Goal: Task Accomplishment & Management: Manage account settings

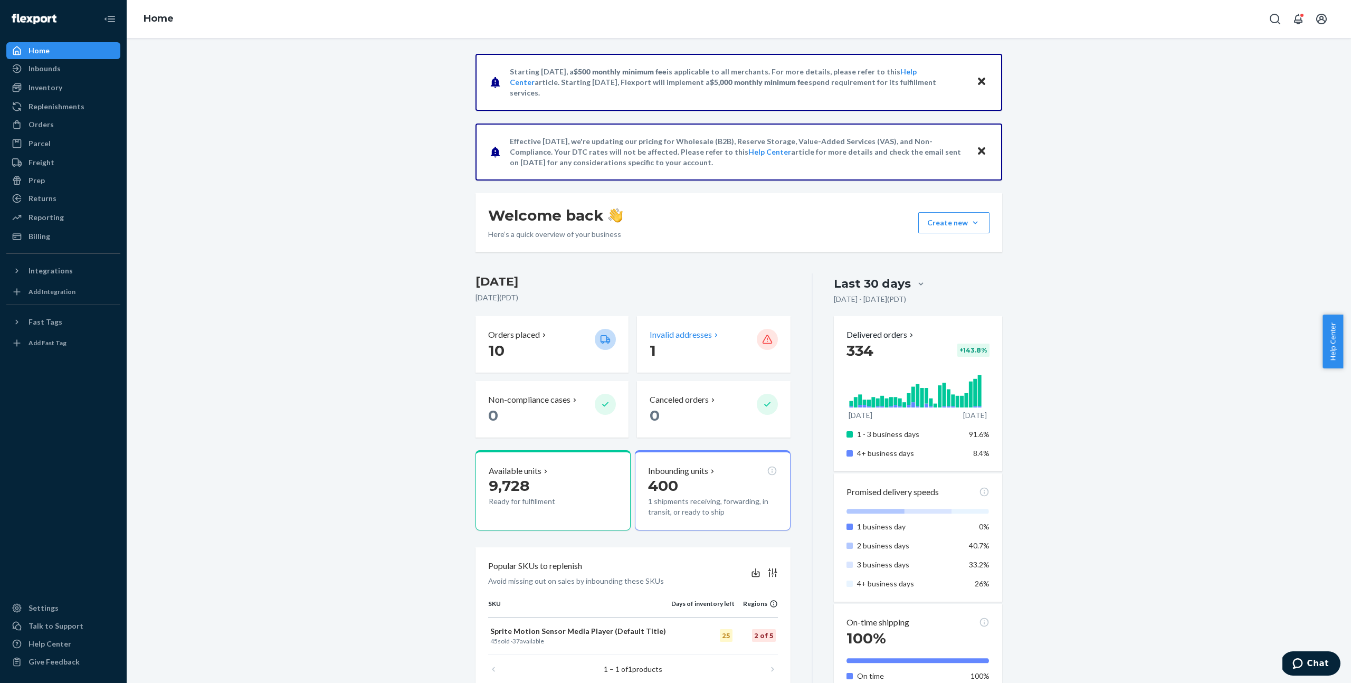
click at [707, 347] on p "1" at bounding box center [698, 350] width 98 height 19
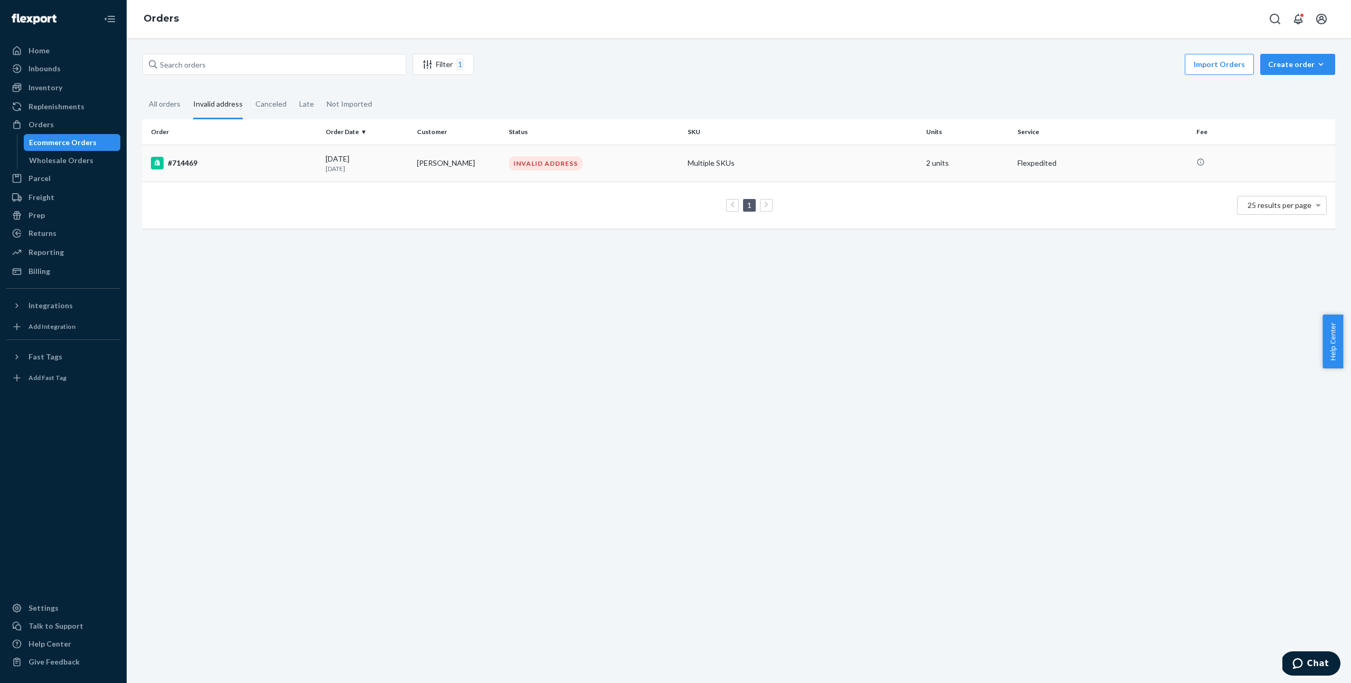
click at [218, 167] on div "#714469" at bounding box center [234, 163] width 166 height 13
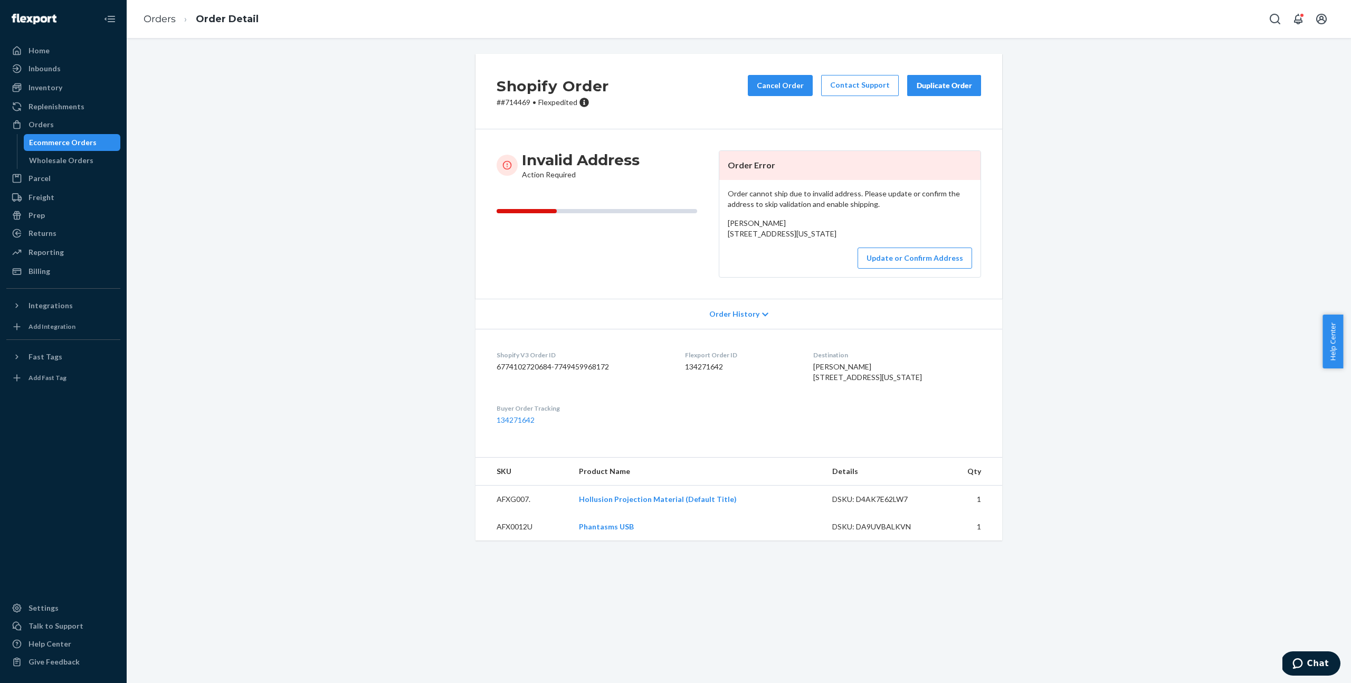
drag, startPoint x: 922, startPoint y: 428, endPoint x: 818, endPoint y: 412, distance: 105.3
click at [818, 412] on dl "Shopify V3 Order ID 6774102720684-7749459968172 Flexport Order ID 134271642 Des…" at bounding box center [738, 388] width 527 height 118
click at [904, 269] on button "Update or Confirm Address" at bounding box center [914, 257] width 114 height 21
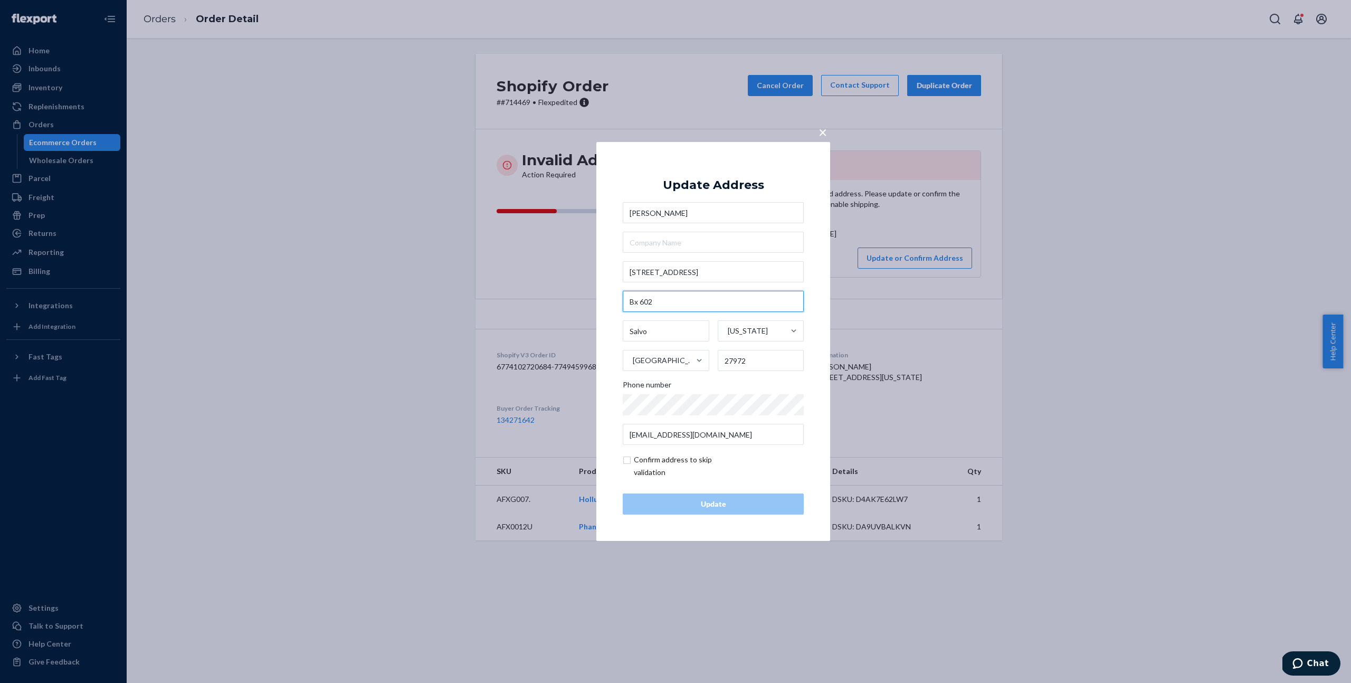
click at [633, 303] on input "Bx 602" at bounding box center [713, 301] width 181 height 21
type input "Box 602"
click at [706, 279] on input "27203 park road" at bounding box center [713, 271] width 181 height 21
drag, startPoint x: 677, startPoint y: 304, endPoint x: 638, endPoint y: 298, distance: 39.5
click at [621, 299] on div "× Update Address Michele Fritz 27203 park road Box 602 Salvo North Carolina Uni…" at bounding box center [713, 341] width 234 height 399
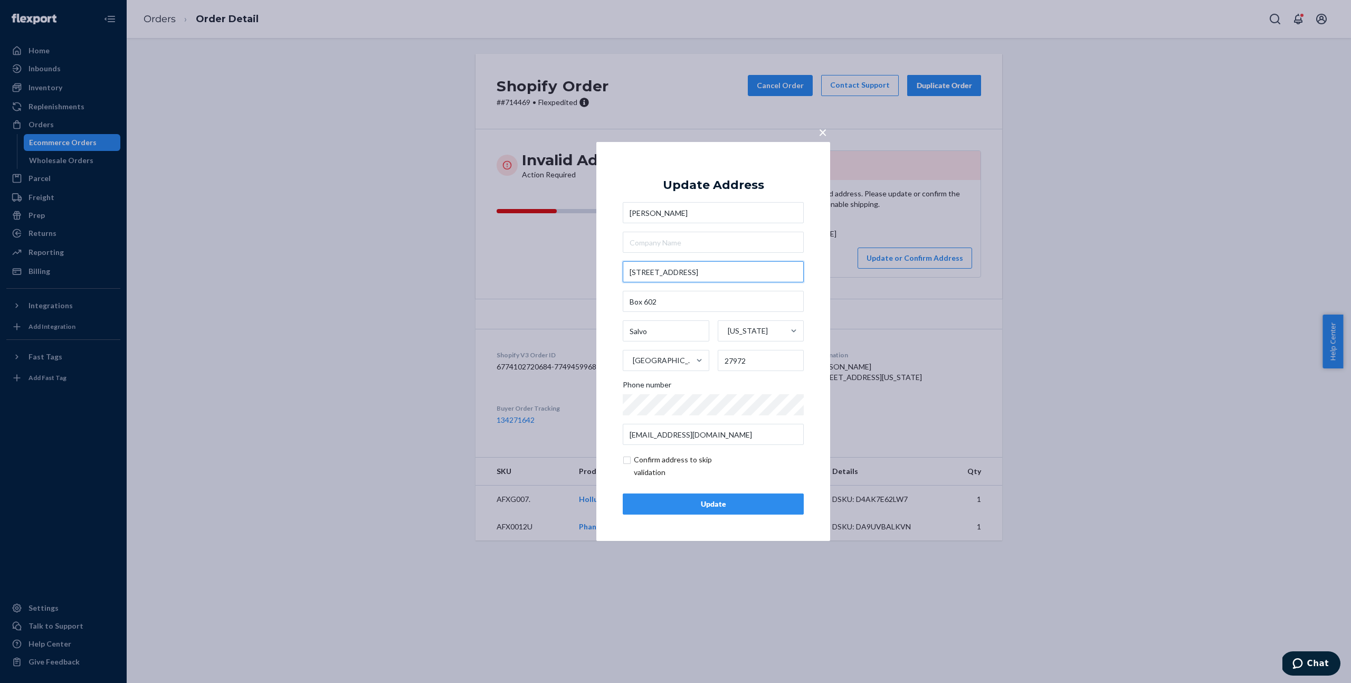
click at [720, 269] on input "27203 park road" at bounding box center [713, 271] width 181 height 21
click at [809, 317] on div "× Update Address Michele Fritz 27203 park road Box 602 Salvo North Carolina Uni…" at bounding box center [713, 341] width 234 height 399
click at [735, 508] on div "Update" at bounding box center [712, 504] width 163 height 11
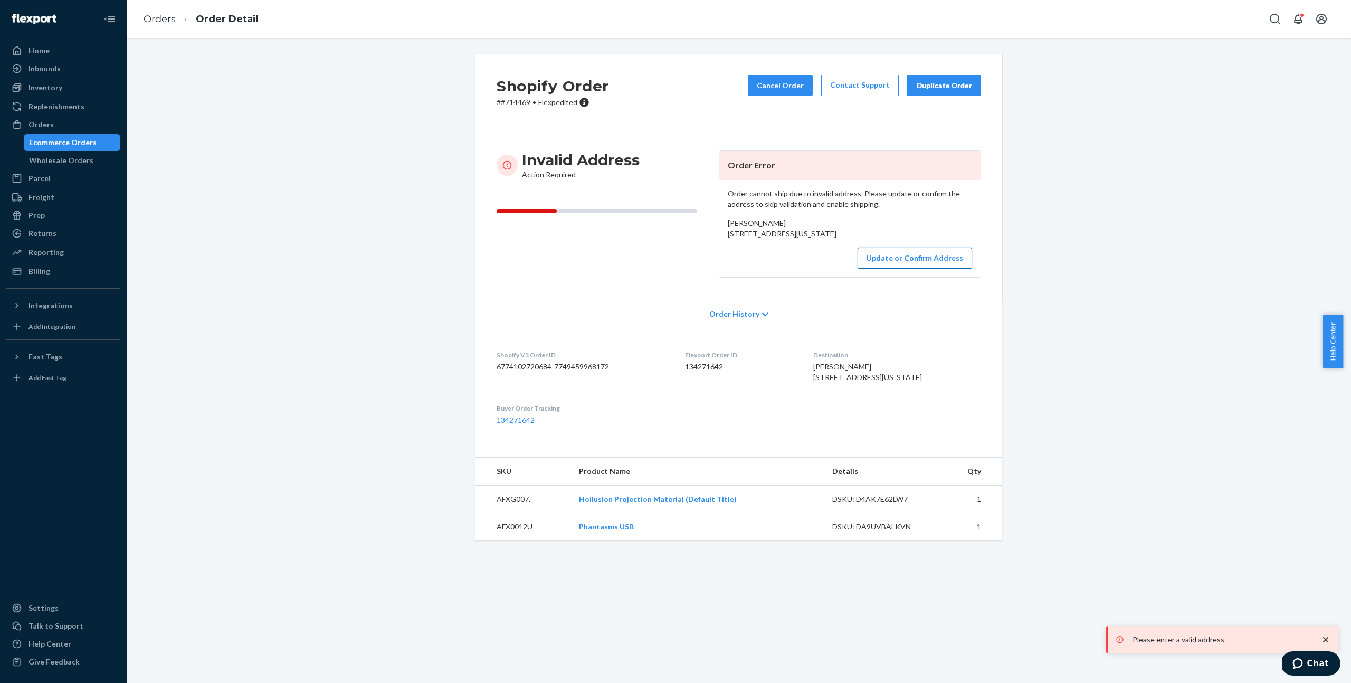
click at [872, 269] on button "Update or Confirm Address" at bounding box center [914, 257] width 114 height 21
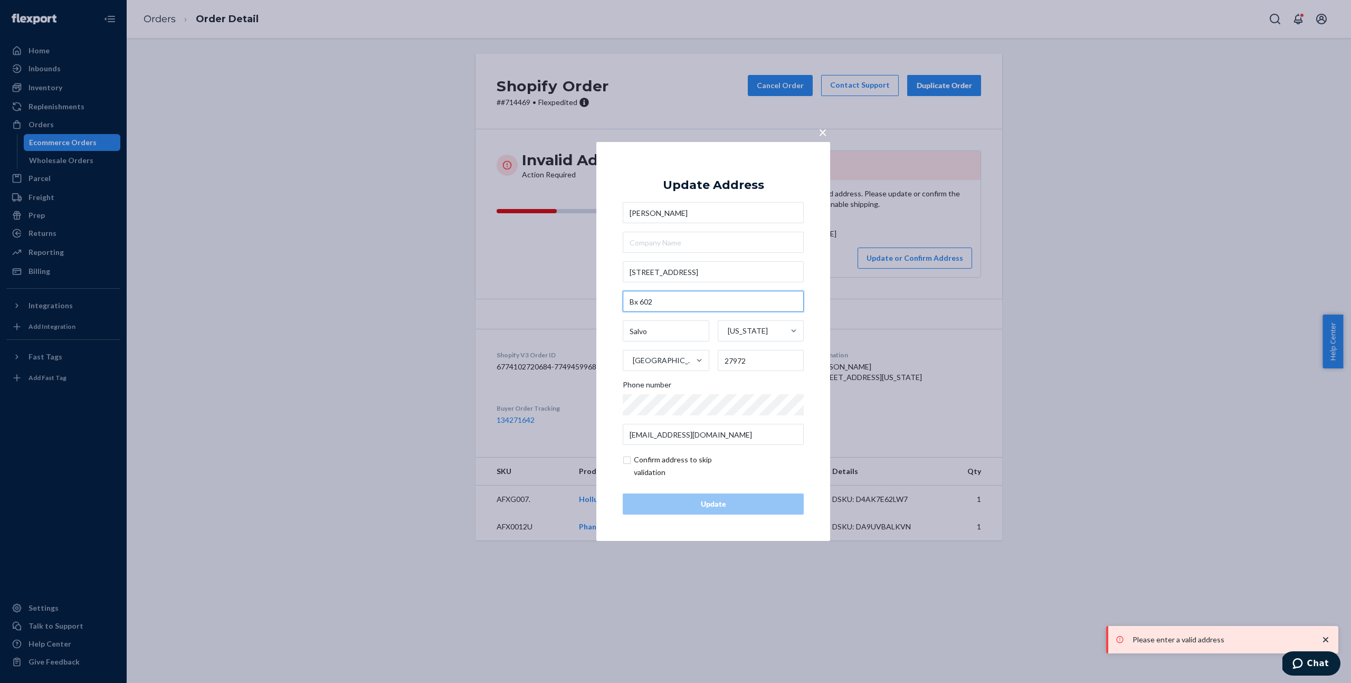
click at [664, 299] on input "Bx 602" at bounding box center [713, 301] width 181 height 21
click at [668, 297] on input "Bx 602" at bounding box center [713, 301] width 181 height 21
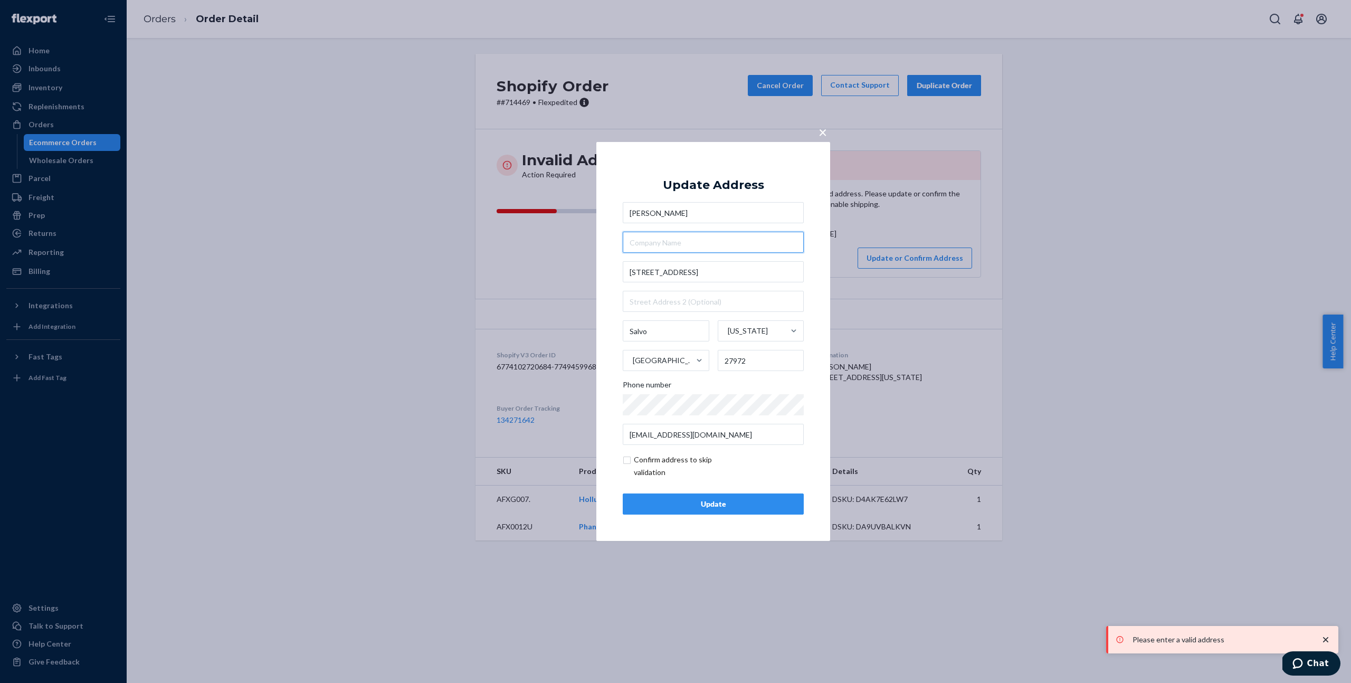
click at [667, 242] on input "text" at bounding box center [713, 242] width 181 height 21
paste input "Bx 602"
click at [631, 242] on input "Bx 602" at bounding box center [713, 242] width 181 height 21
drag, startPoint x: 634, startPoint y: 242, endPoint x: 644, endPoint y: 245, distance: 11.0
click at [634, 242] on input "Bx 602" at bounding box center [713, 242] width 181 height 21
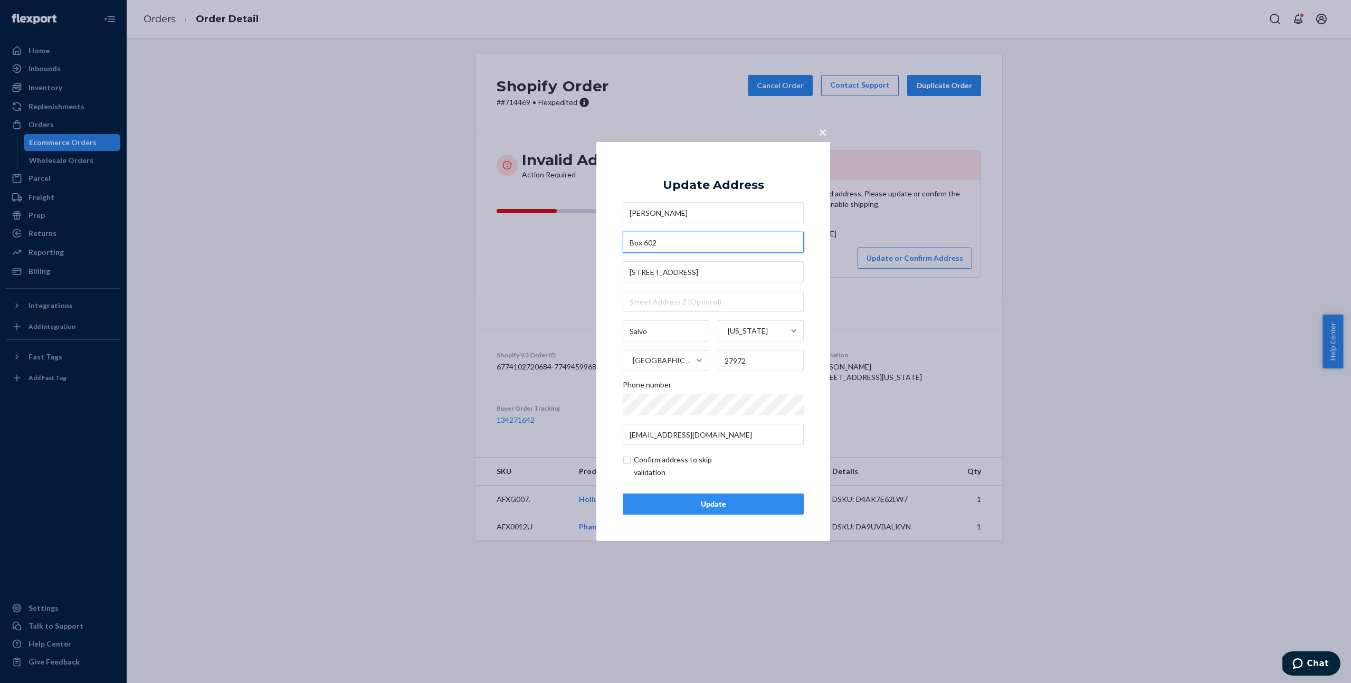
type input "Box 602"
click at [690, 505] on div "Update" at bounding box center [712, 504] width 163 height 11
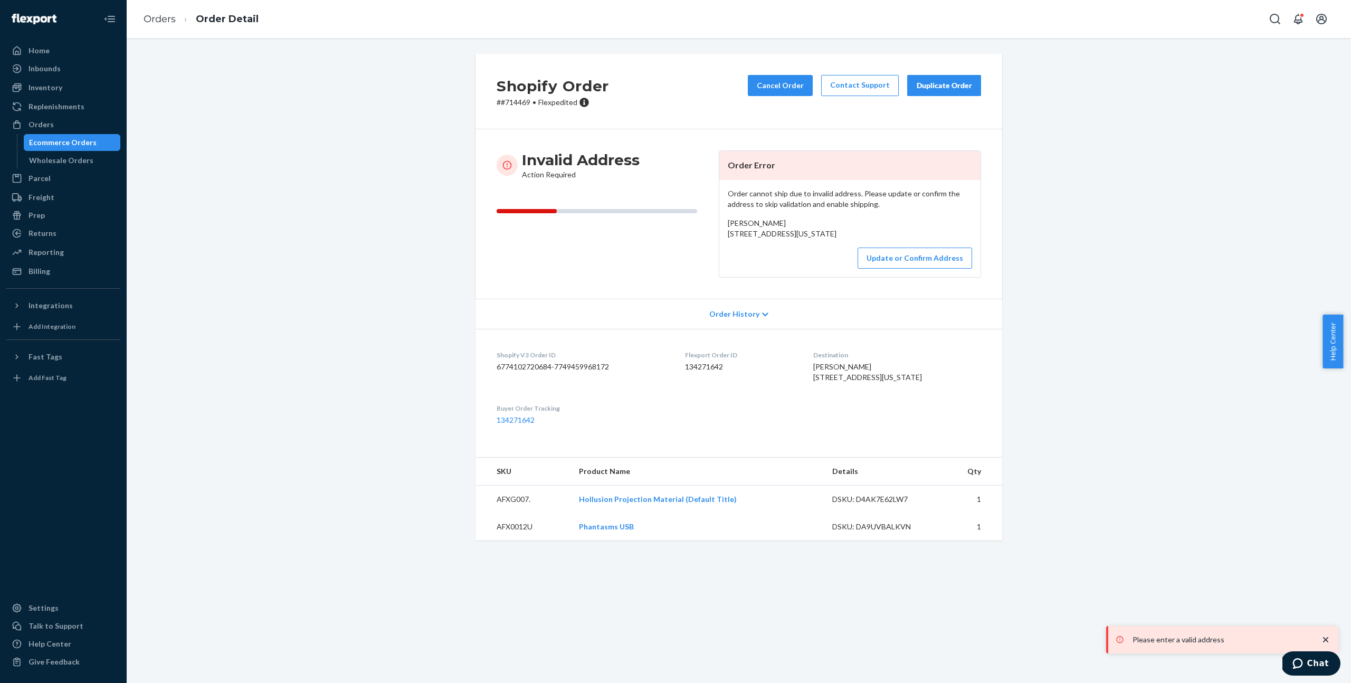
drag, startPoint x: 835, startPoint y: 256, endPoint x: 719, endPoint y: 232, distance: 118.6
click at [719, 232] on div "Order cannot ship due to invalid address. Please update or confirm the address …" at bounding box center [849, 228] width 261 height 97
copy span "27203 park road Bx 602 Salvo, North Carolina 27972"
click at [922, 269] on button "Update or Confirm Address" at bounding box center [914, 257] width 114 height 21
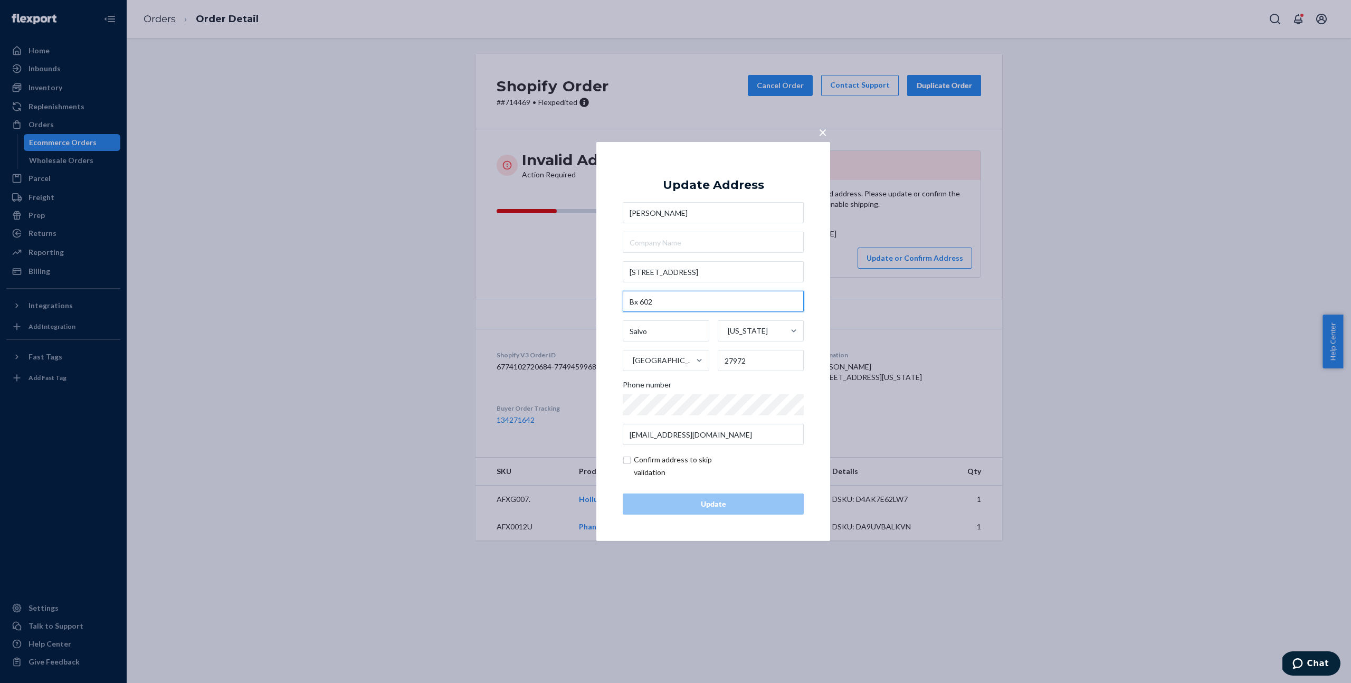
drag, startPoint x: 689, startPoint y: 305, endPoint x: 624, endPoint y: 302, distance: 65.0
click at [624, 302] on input "Bx 602" at bounding box center [713, 301] width 181 height 21
click at [666, 242] on input "text" at bounding box center [713, 242] width 181 height 21
paste input "Bx 602"
type input "Bx 602"
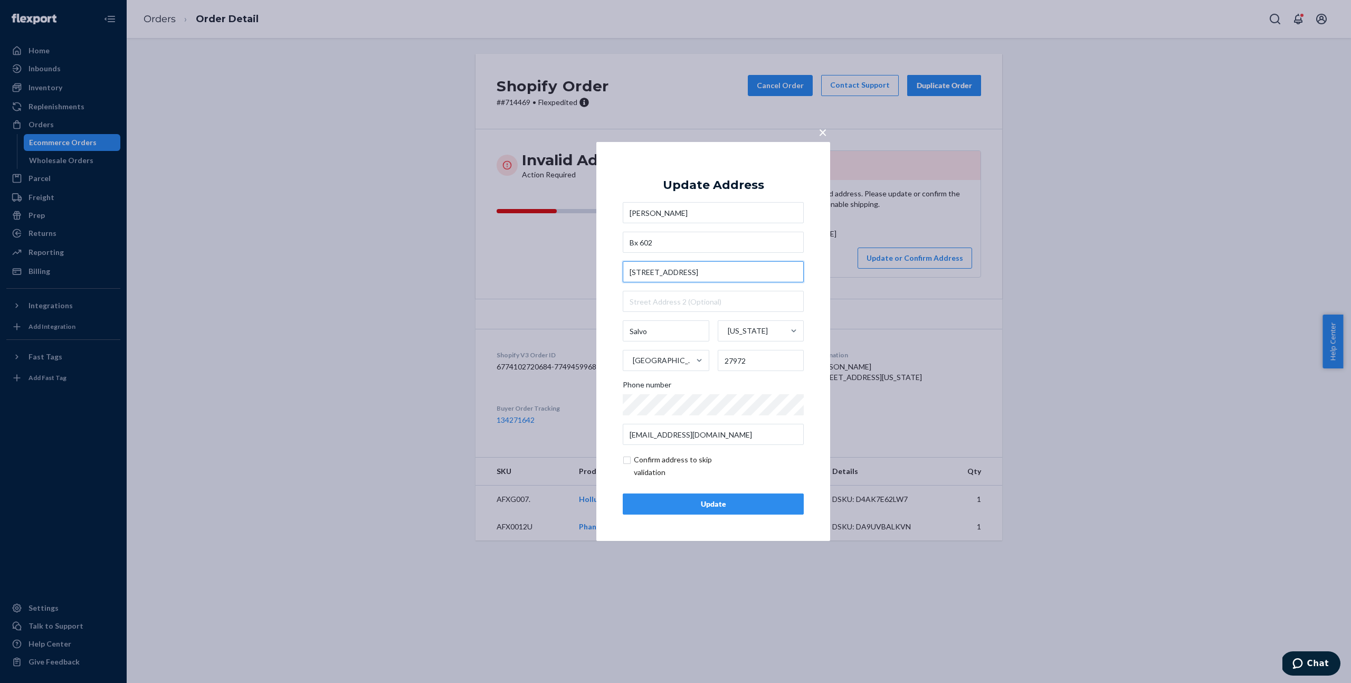
click at [680, 269] on input "27203 park road" at bounding box center [713, 271] width 181 height 21
click at [682, 270] on input "27203 park road" at bounding box center [713, 271] width 181 height 21
drag, startPoint x: 691, startPoint y: 273, endPoint x: 673, endPoint y: 274, distance: 18.0
click at [673, 274] on input "27203 park road" at bounding box center [713, 271] width 181 height 21
drag, startPoint x: 711, startPoint y: 276, endPoint x: 654, endPoint y: 276, distance: 57.0
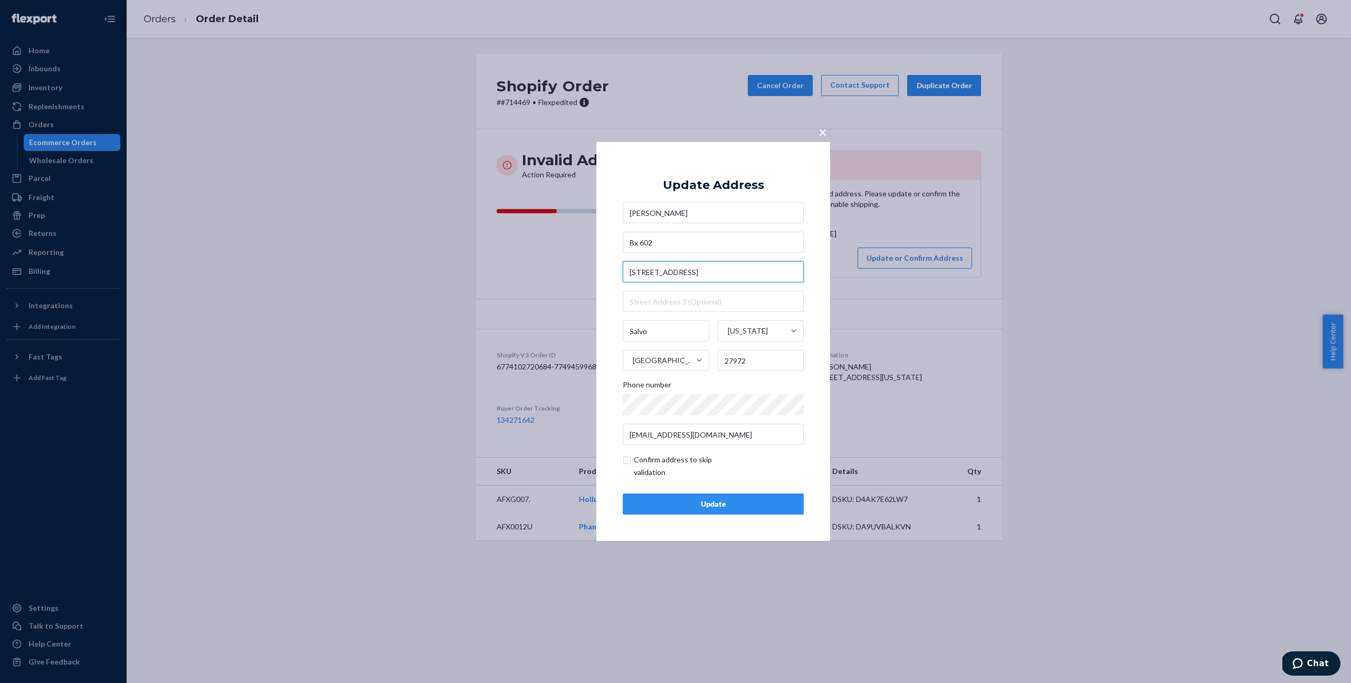
click at [654, 276] on input "27203 park road" at bounding box center [713, 271] width 181 height 21
drag, startPoint x: 652, startPoint y: 273, endPoint x: 717, endPoint y: 272, distance: 65.4
click at [717, 272] on input "27203 park road" at bounding box center [713, 271] width 181 height 21
type input "27203 Park Rd"
click at [686, 236] on input "Bx 602" at bounding box center [713, 242] width 181 height 21
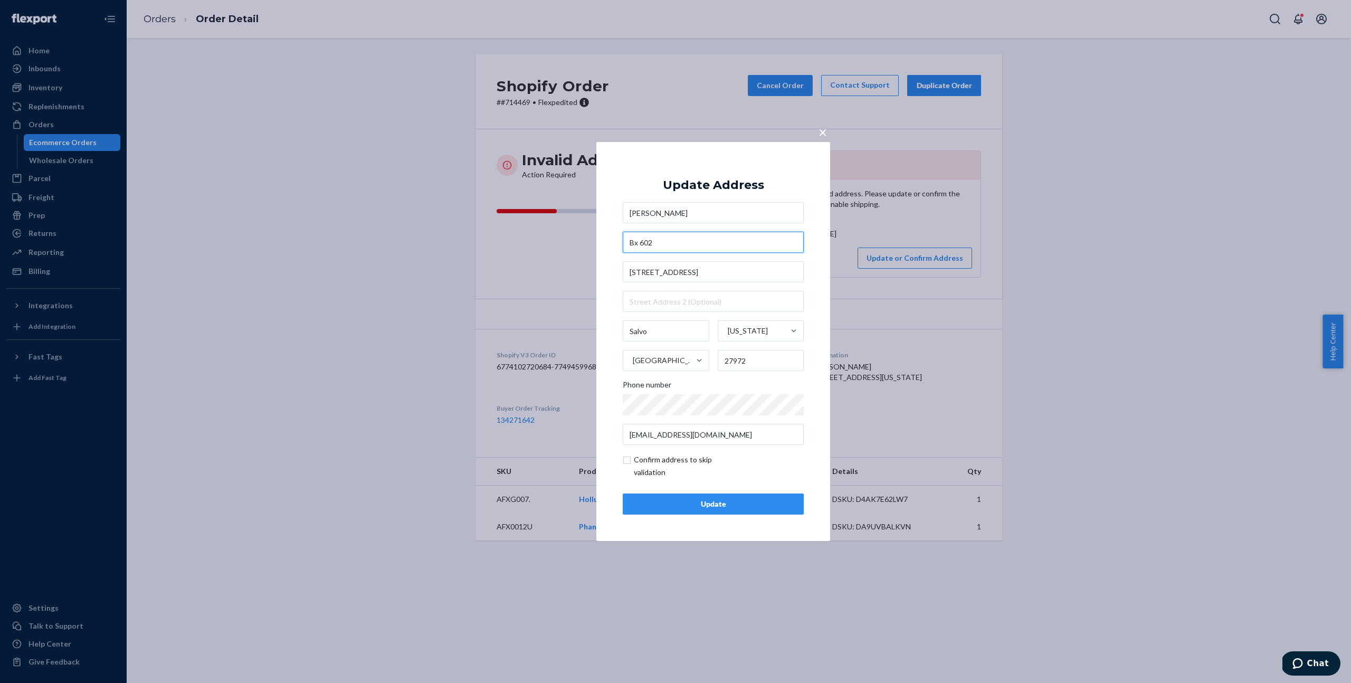
click at [681, 243] on input "Bx 602" at bounding box center [713, 242] width 181 height 21
click at [636, 243] on input "Bx 602" at bounding box center [713, 242] width 181 height 21
click at [634, 244] on input "Bx 602" at bounding box center [713, 242] width 181 height 21
type input "Box 602"
click at [675, 462] on input "checkbox" at bounding box center [684, 465] width 122 height 25
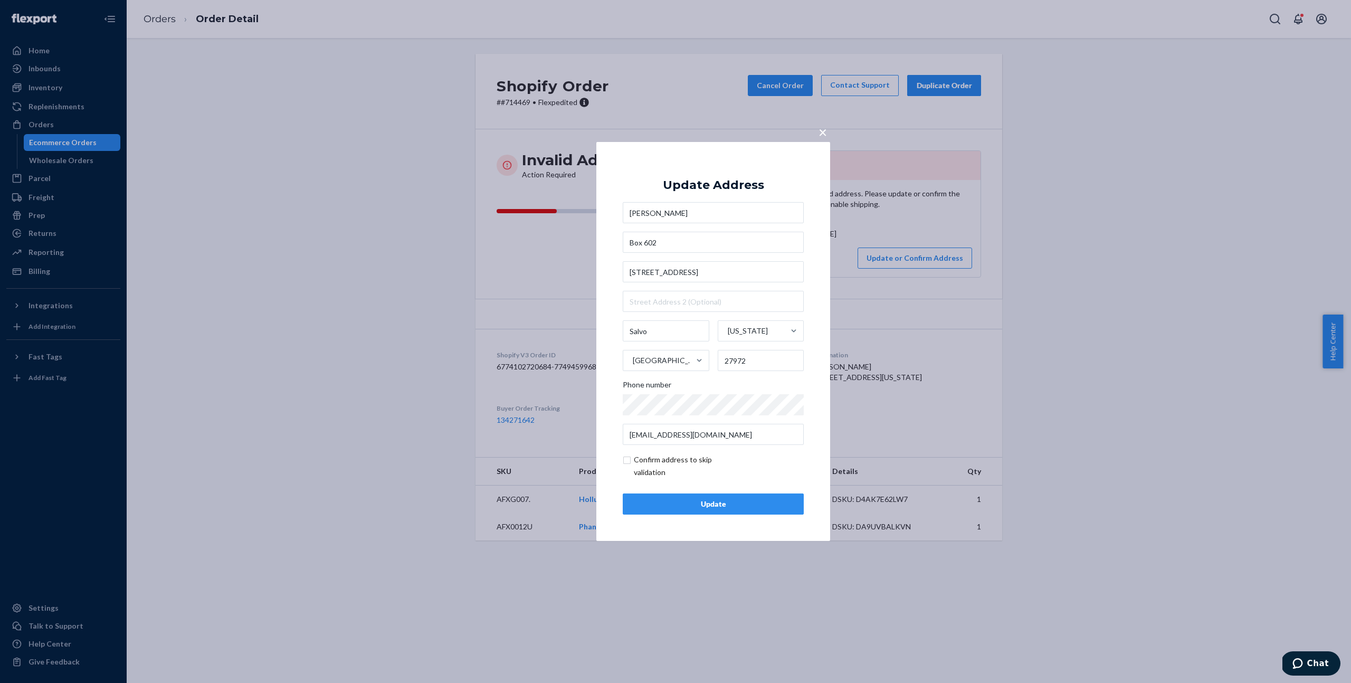
checkbox input "true"
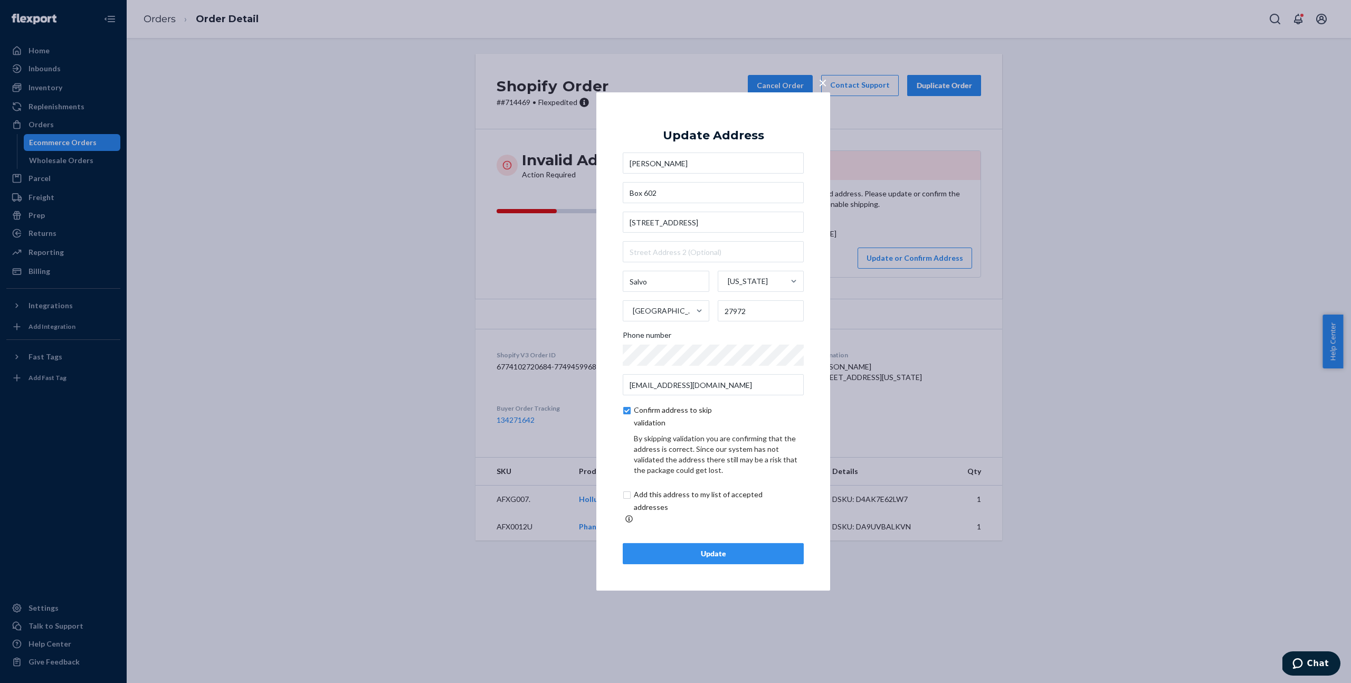
click at [711, 548] on div "Update" at bounding box center [712, 553] width 163 height 11
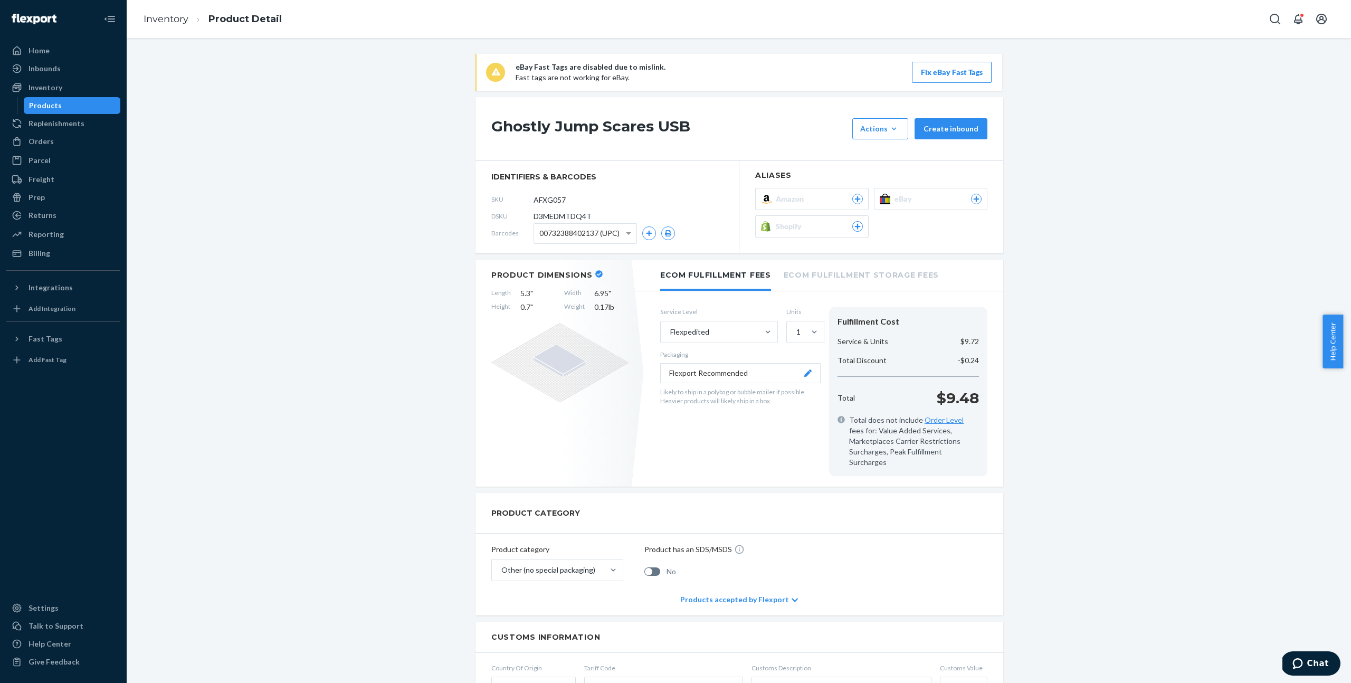
click at [788, 222] on span "Shopify" at bounding box center [791, 226] width 30 height 11
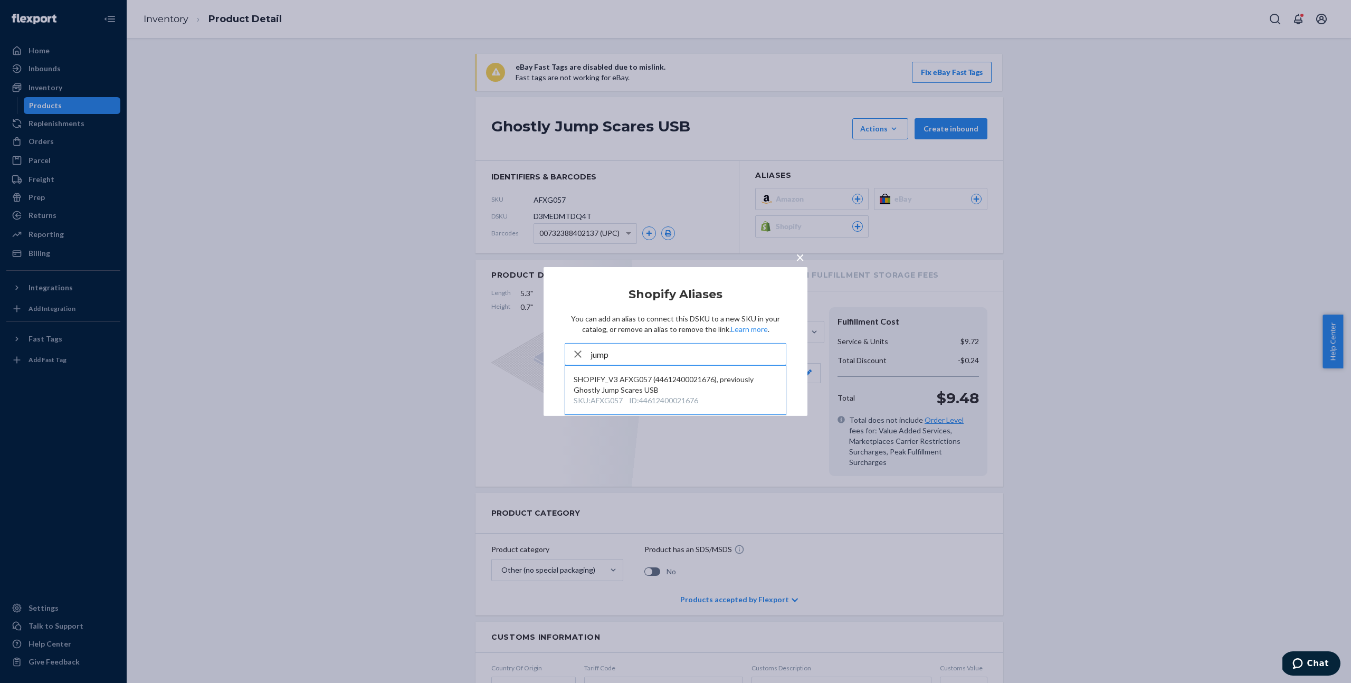
type input "jump"
click at [1166, 204] on div "× Shopify Aliases You can add an alias to connect this DSKU to a new SKU in you…" at bounding box center [675, 341] width 1351 height 683
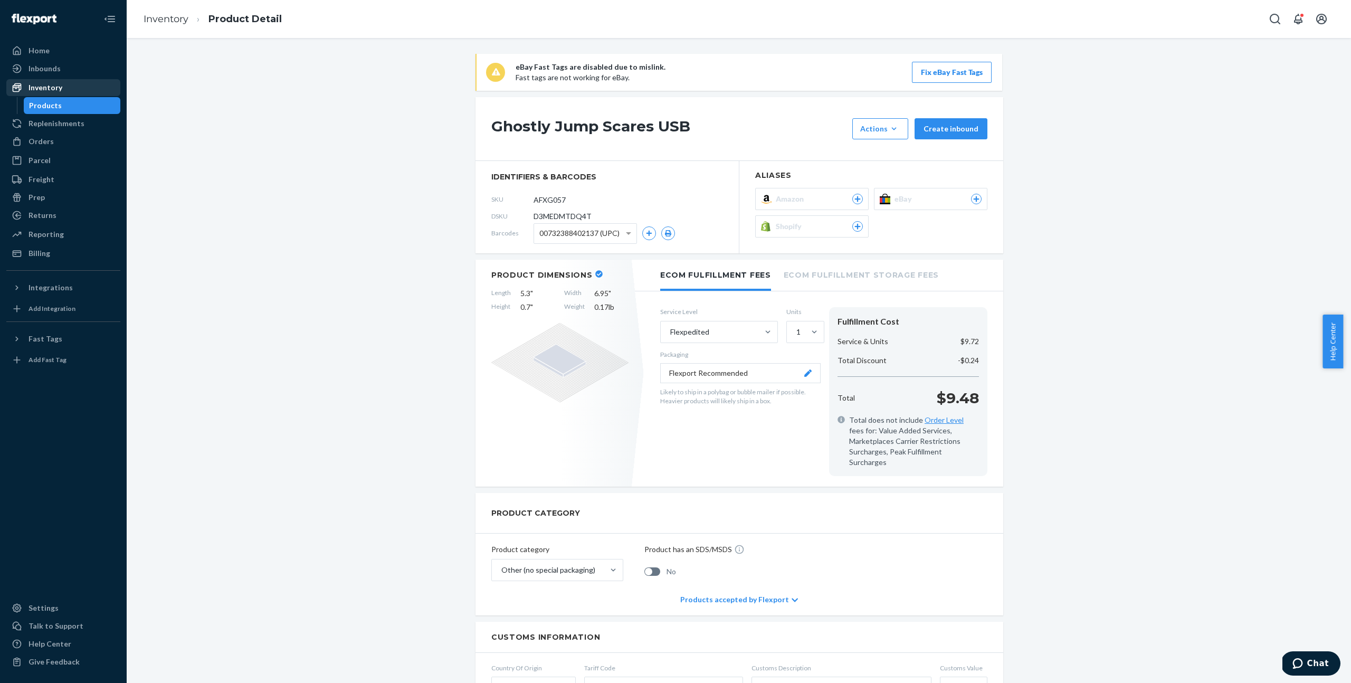
click at [69, 88] on div "Inventory" at bounding box center [63, 87] width 112 height 15
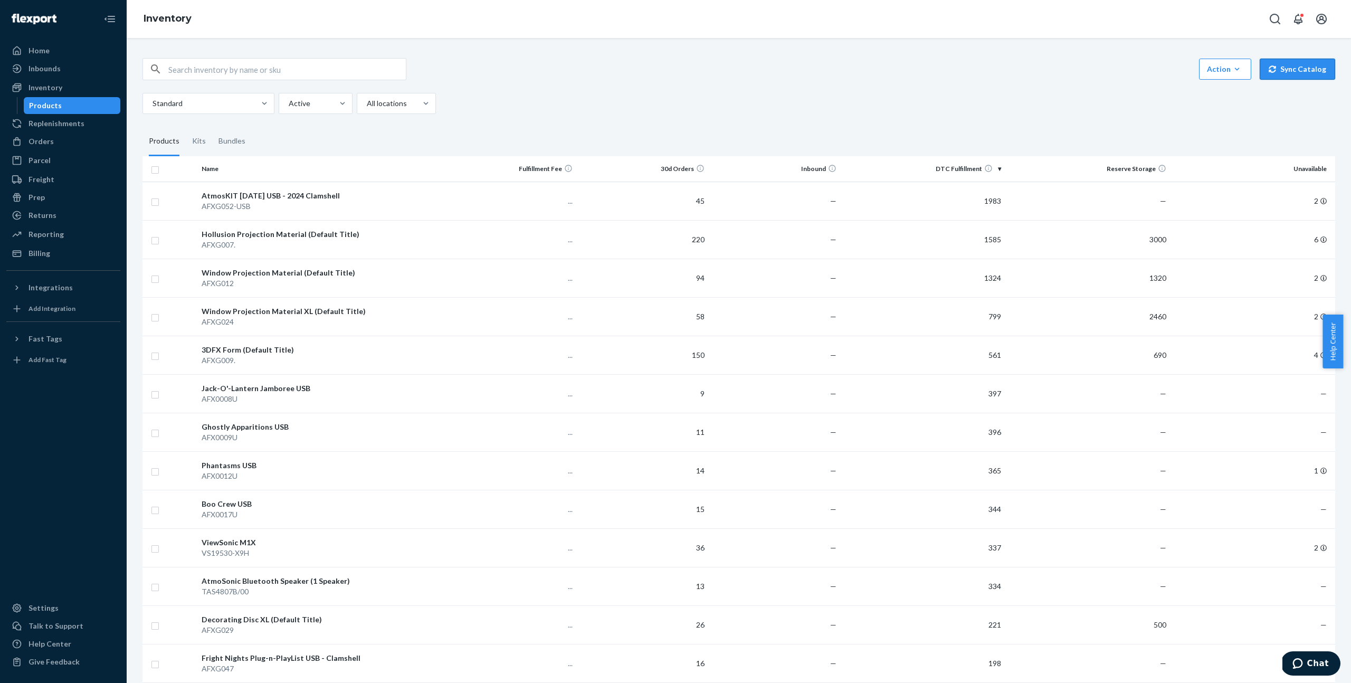
click at [1299, 72] on button "Sync Catalog" at bounding box center [1296, 69] width 75 height 21
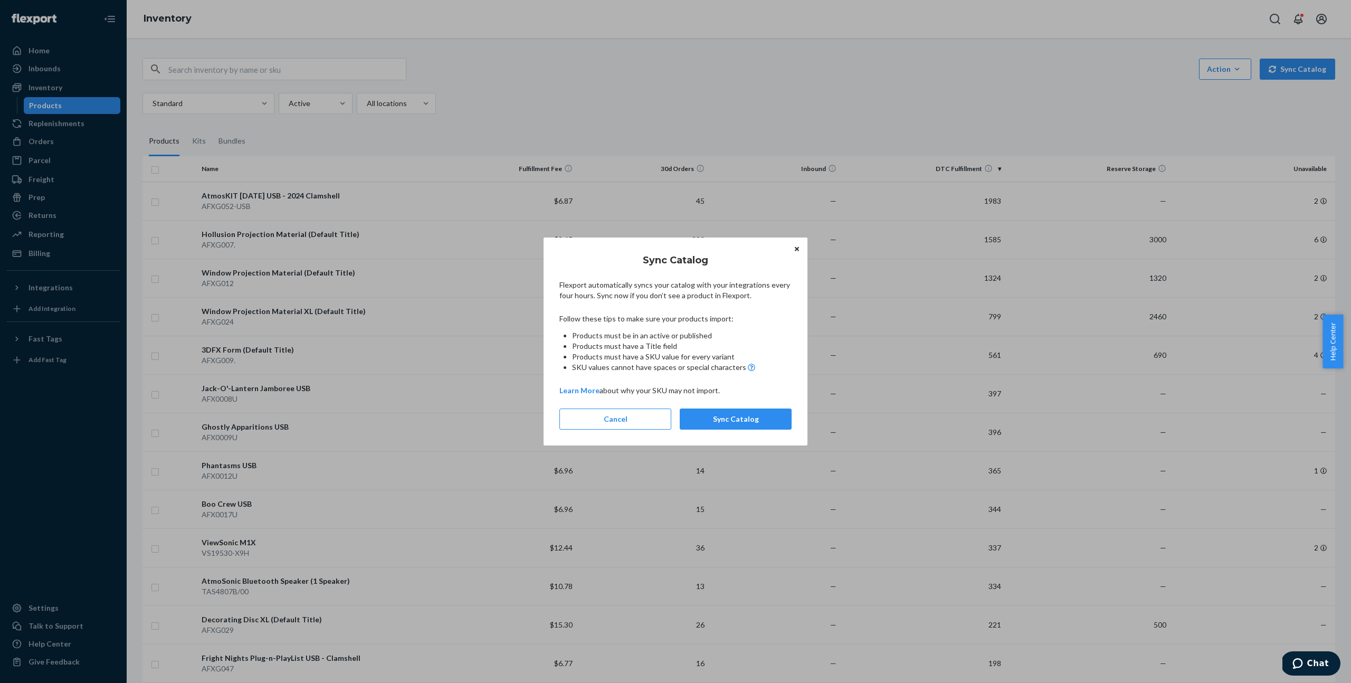
click at [767, 407] on div "Sync Catalog Flexport automatically syncs your catalog with your integrations e…" at bounding box center [675, 341] width 232 height 189
click at [761, 412] on button "Sync Catalog" at bounding box center [736, 418] width 112 height 21
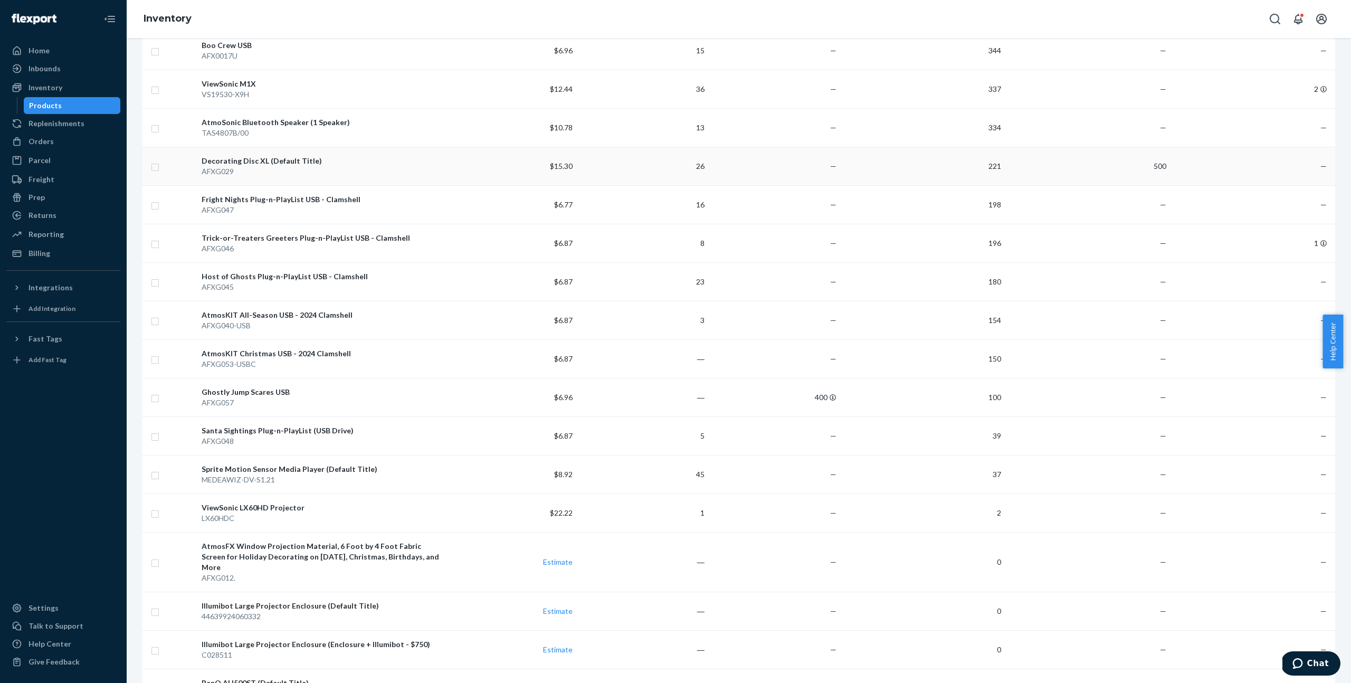
scroll to position [537, 0]
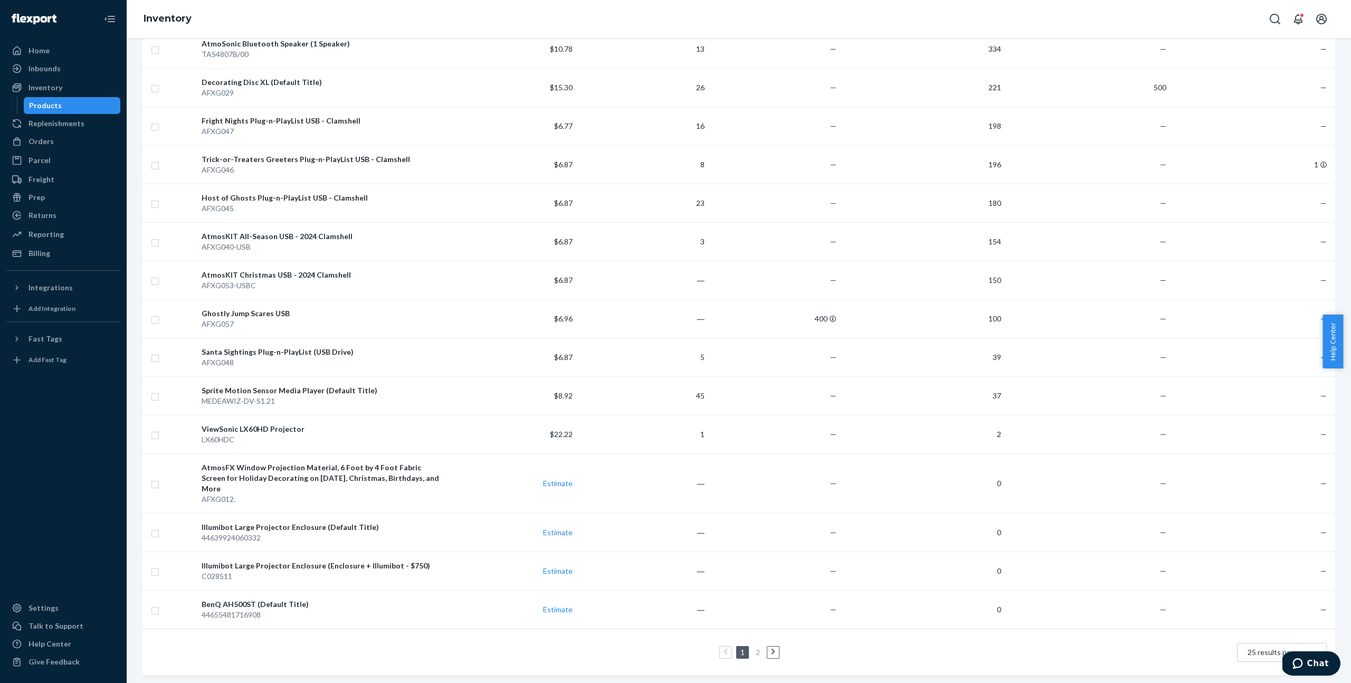
drag, startPoint x: 251, startPoint y: 322, endPoint x: 366, endPoint y: 292, distance: 119.0
click at [252, 322] on div "AFXG057" at bounding box center [321, 324] width 239 height 11
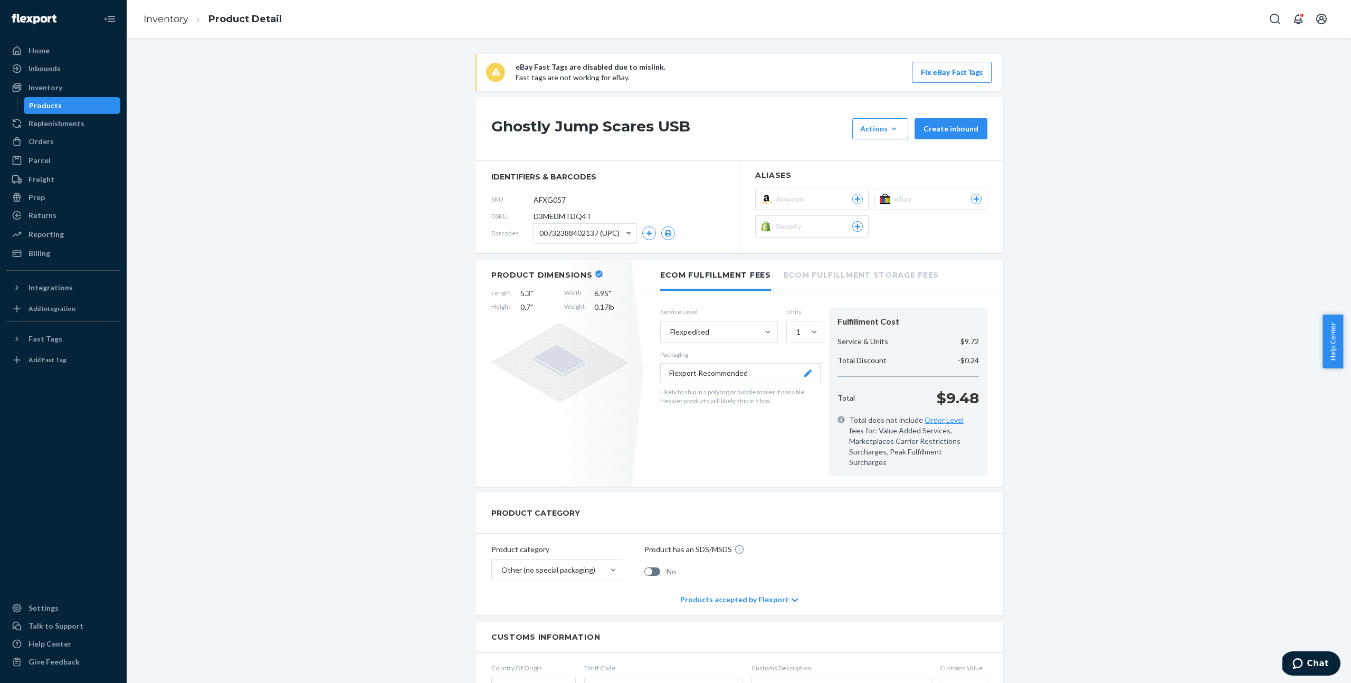
click at [788, 225] on span "Shopify" at bounding box center [791, 226] width 30 height 11
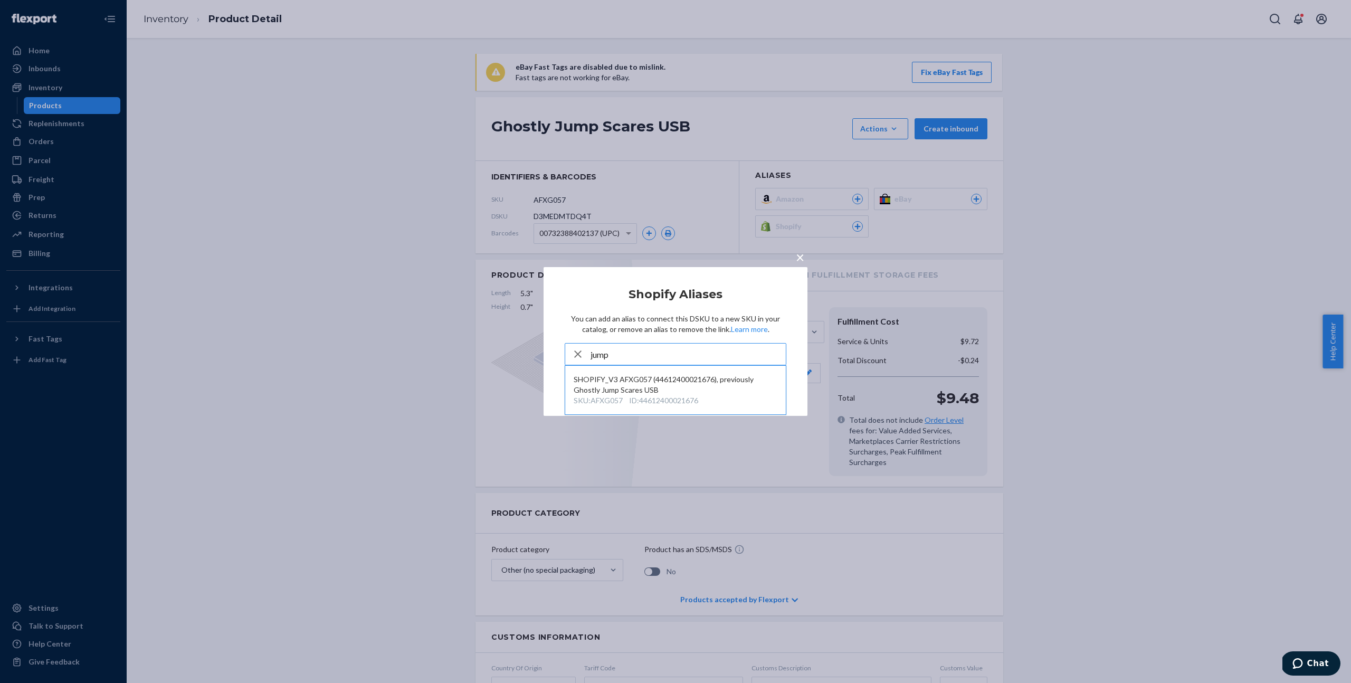
type input "jump"
click at [1143, 181] on div "× Shopify Aliases You can add an alias to connect this DSKU to a new SKU in you…" at bounding box center [675, 341] width 1351 height 683
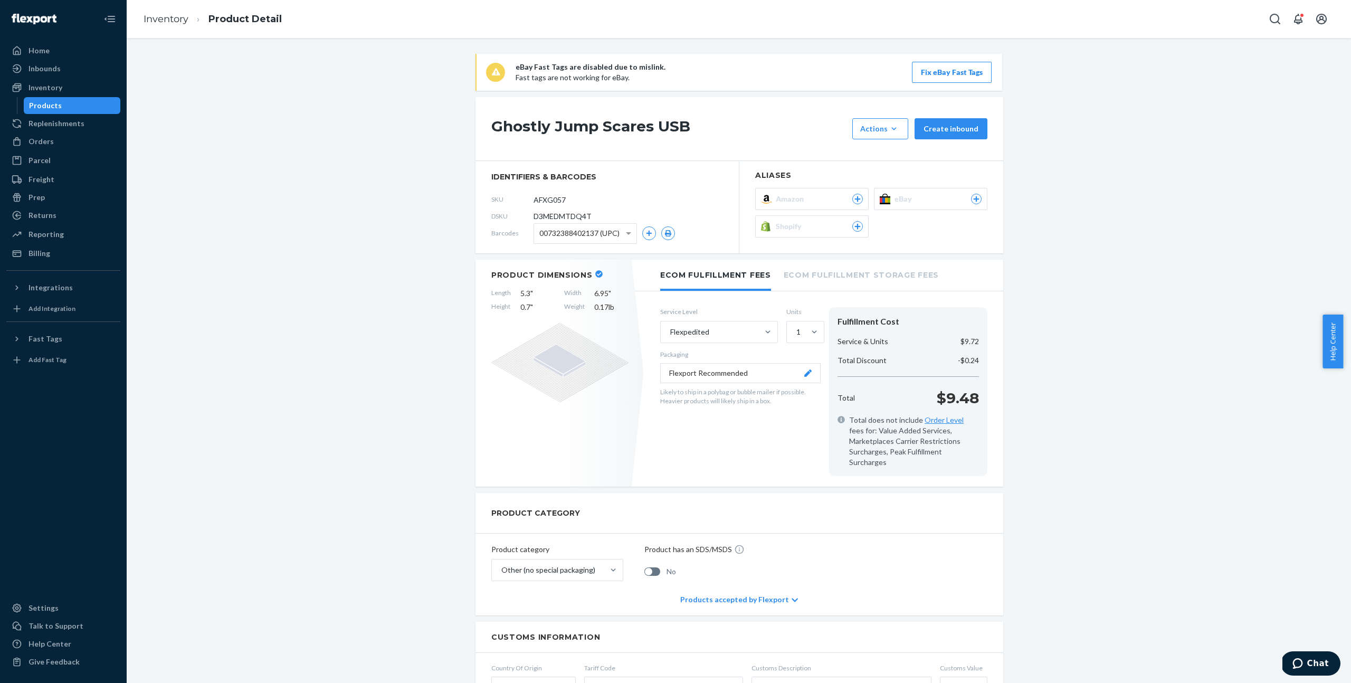
click at [788, 231] on span "Shopify" at bounding box center [791, 226] width 30 height 11
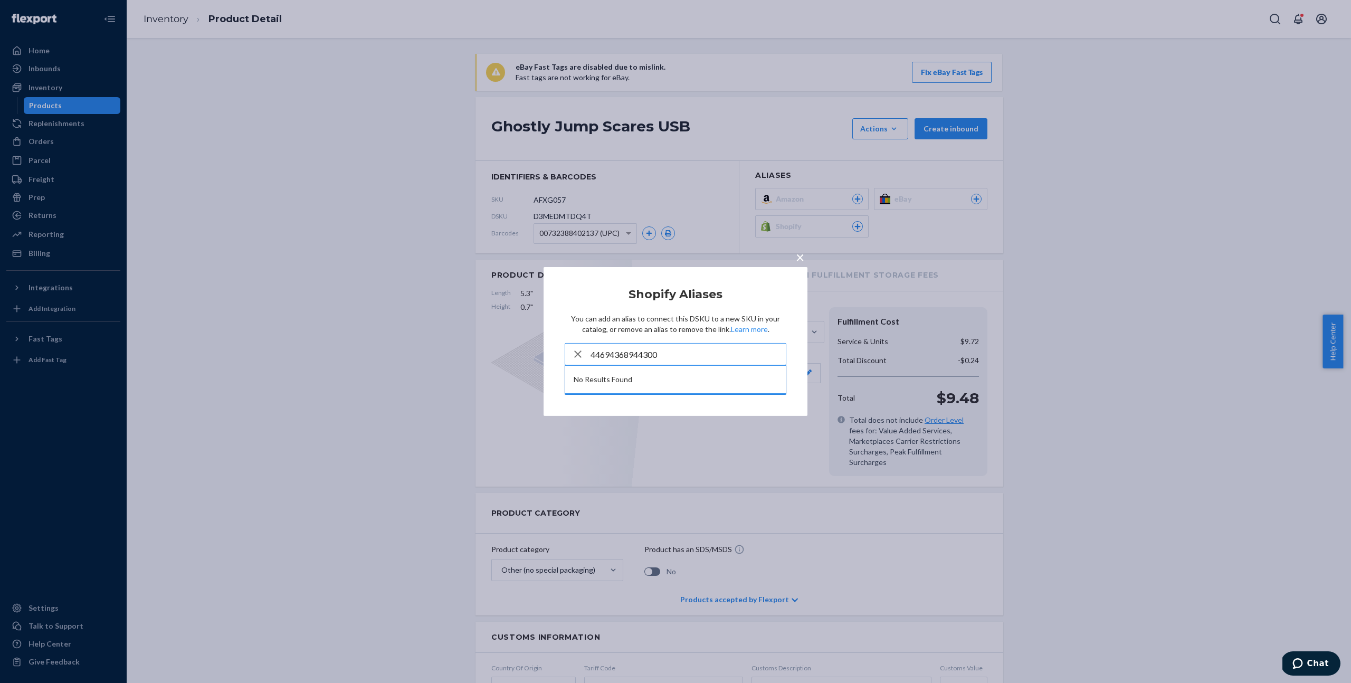
type input "44694368944300"
click at [1113, 313] on div "× Shopify Aliases You can add an alias to connect this DSKU to a new SKU in you…" at bounding box center [675, 341] width 1351 height 683
